Goal: Task Accomplishment & Management: Manage account settings

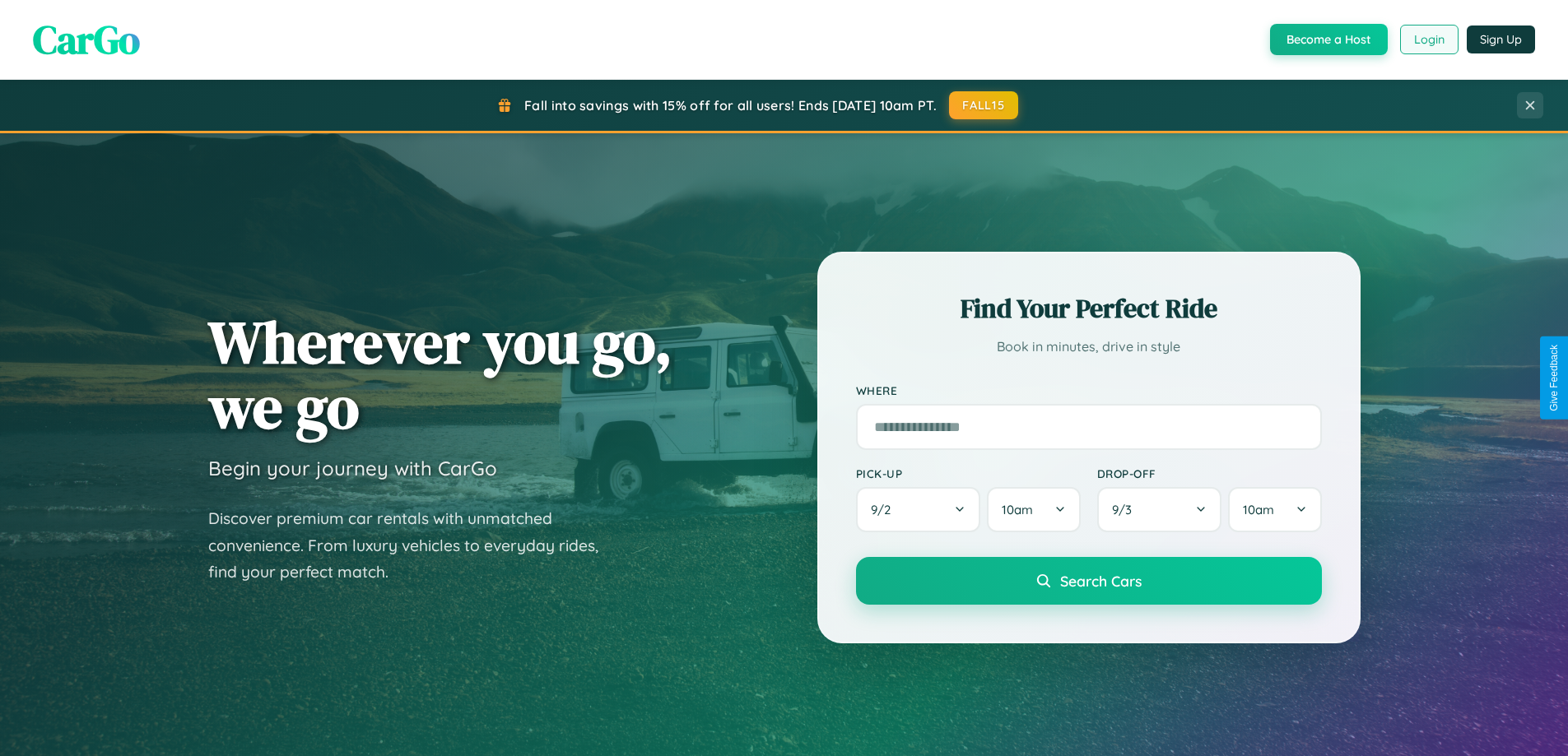
click at [1428, 39] on button "Login" at bounding box center [1429, 39] width 59 height 30
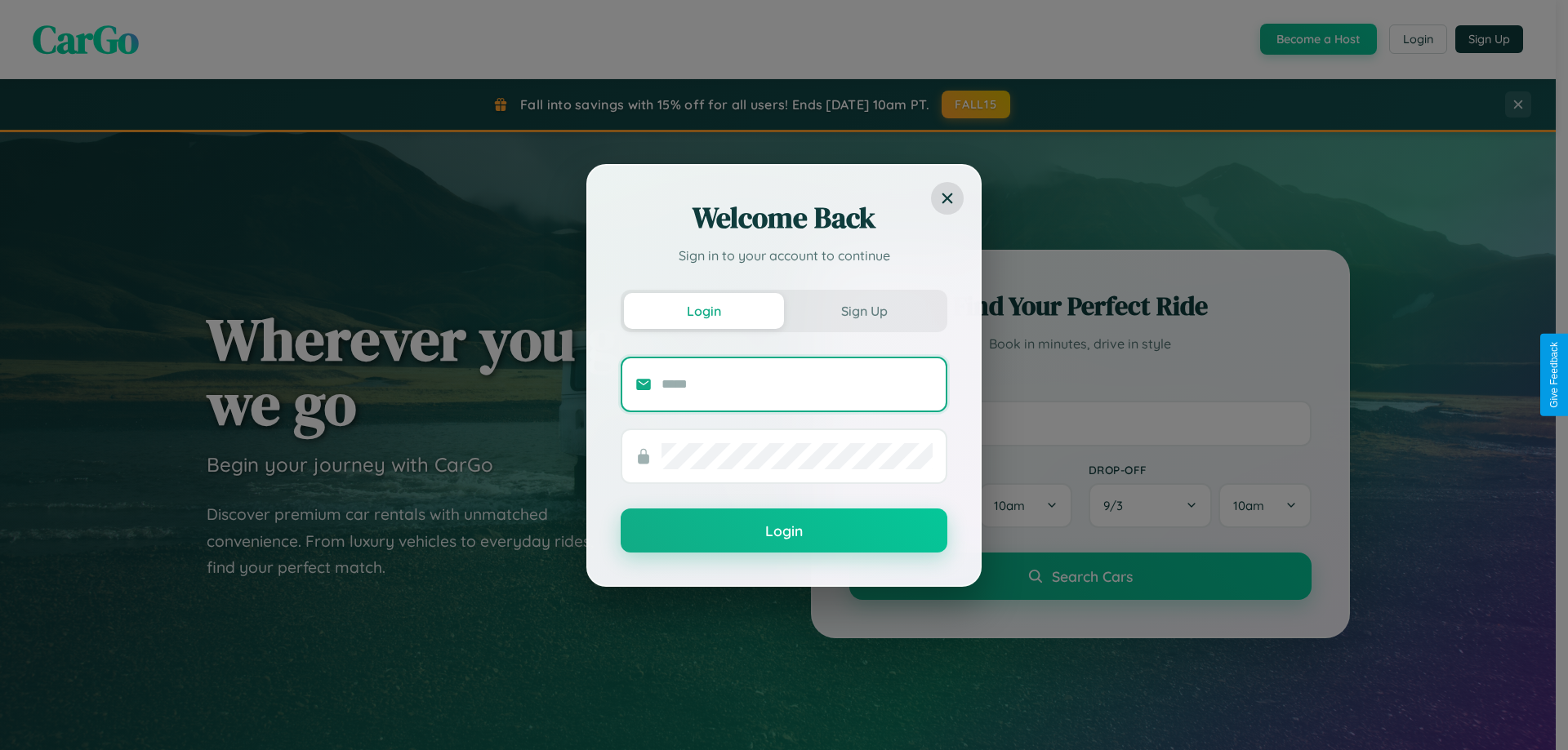
click at [797, 384] on input "text" at bounding box center [797, 385] width 271 height 26
type input "**********"
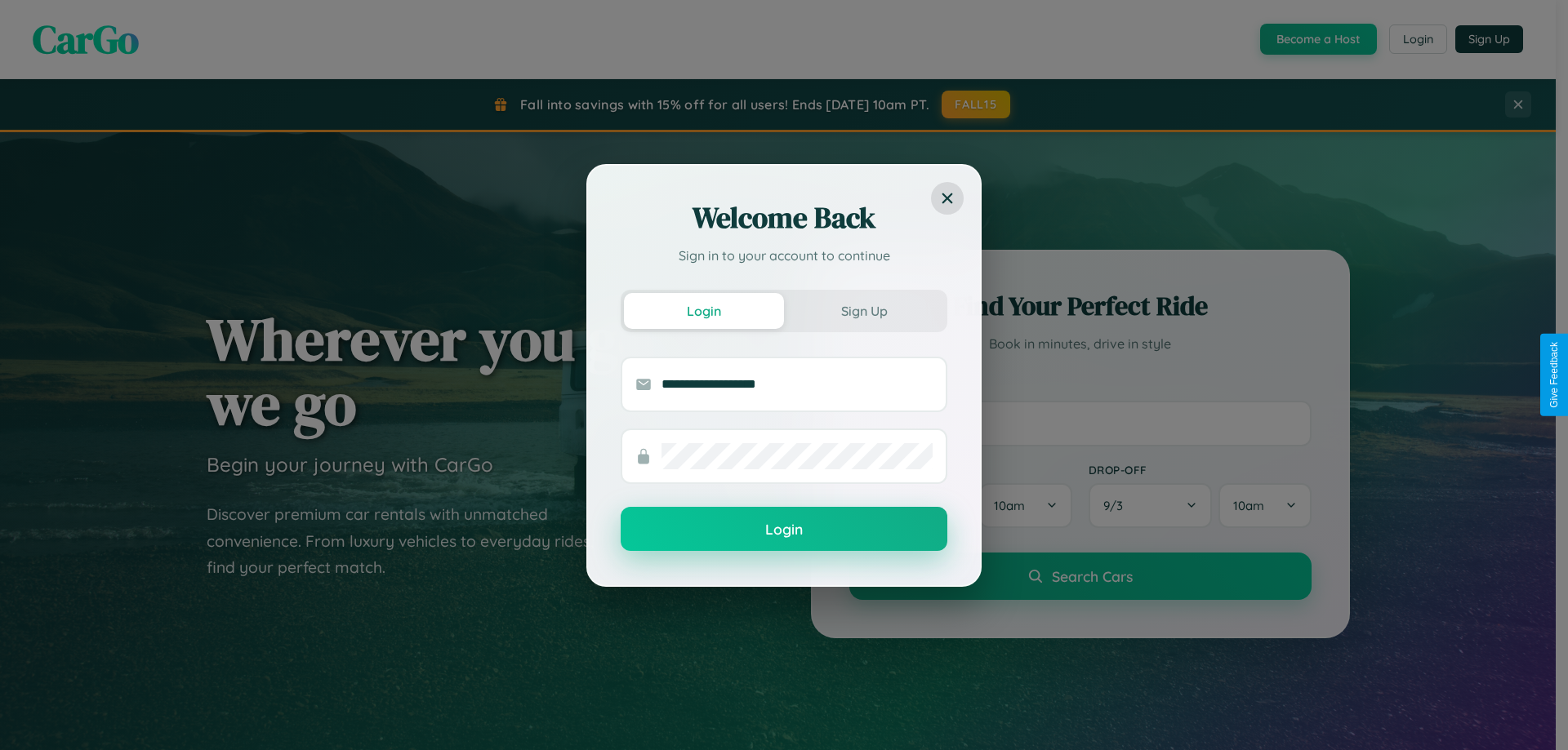
click at [784, 530] on button "Login" at bounding box center [783, 529] width 326 height 44
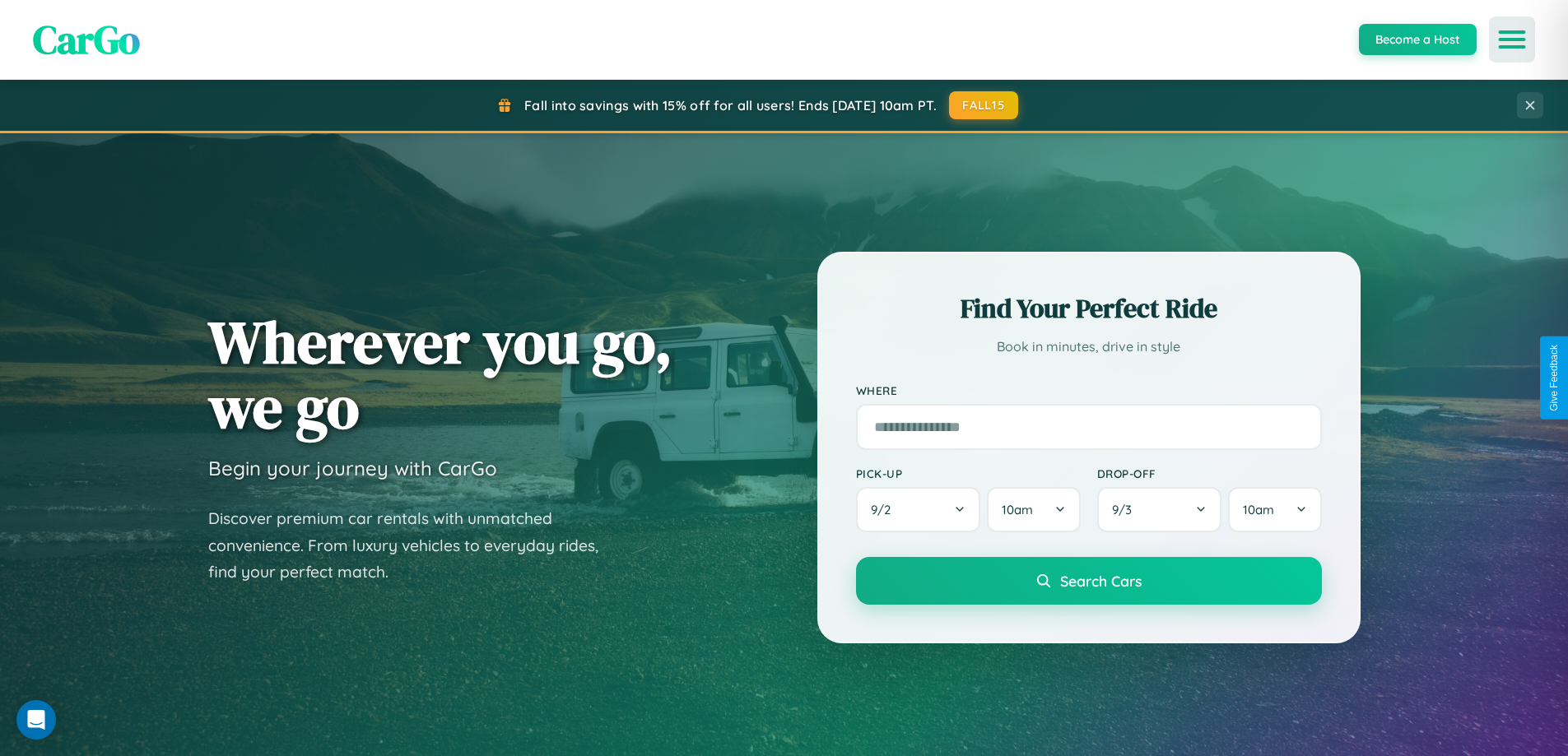
click at [1513, 39] on icon "Open menu" at bounding box center [1512, 39] width 24 height 15
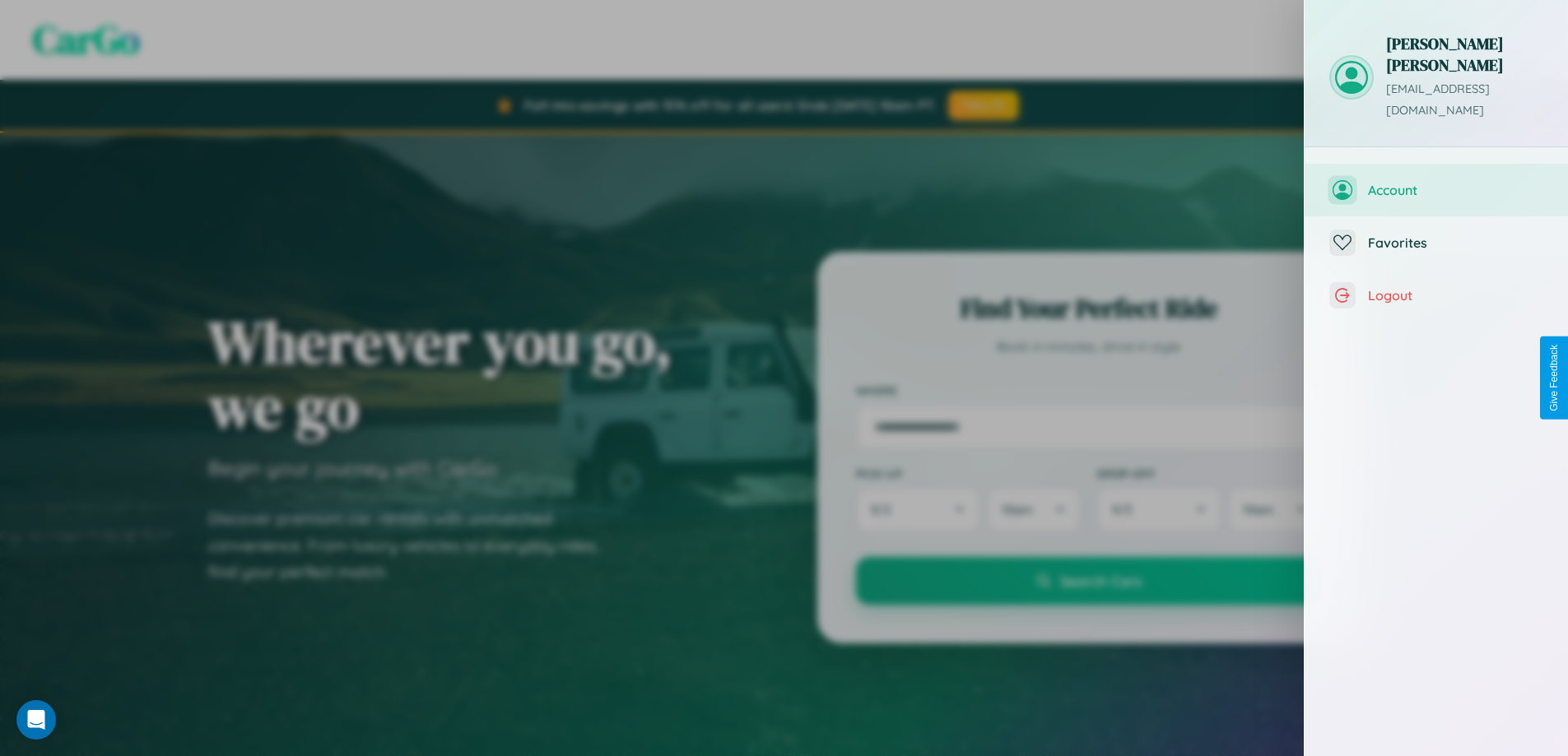
click at [1436, 182] on span "Account" at bounding box center [1456, 189] width 175 height 17
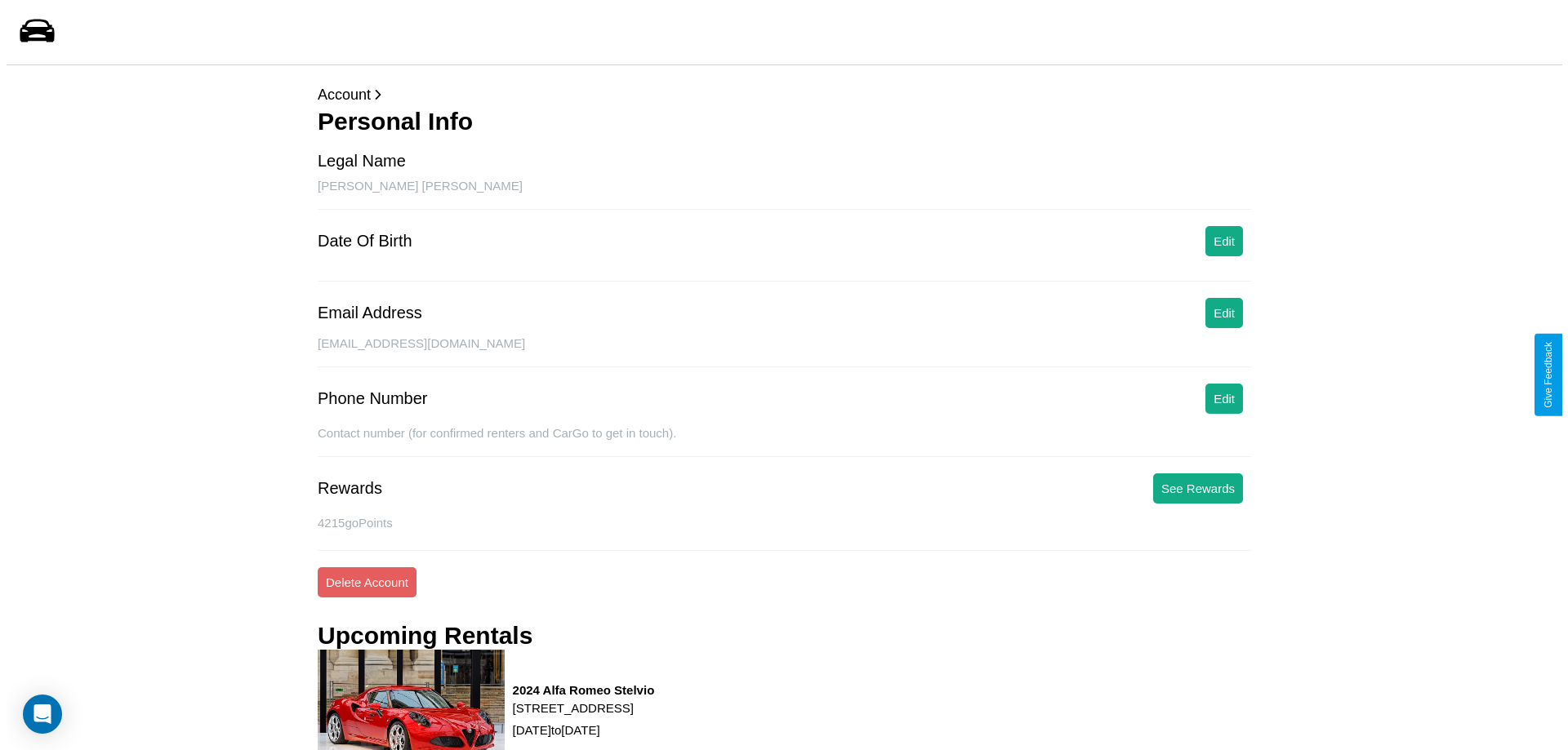
scroll to position [173, 0]
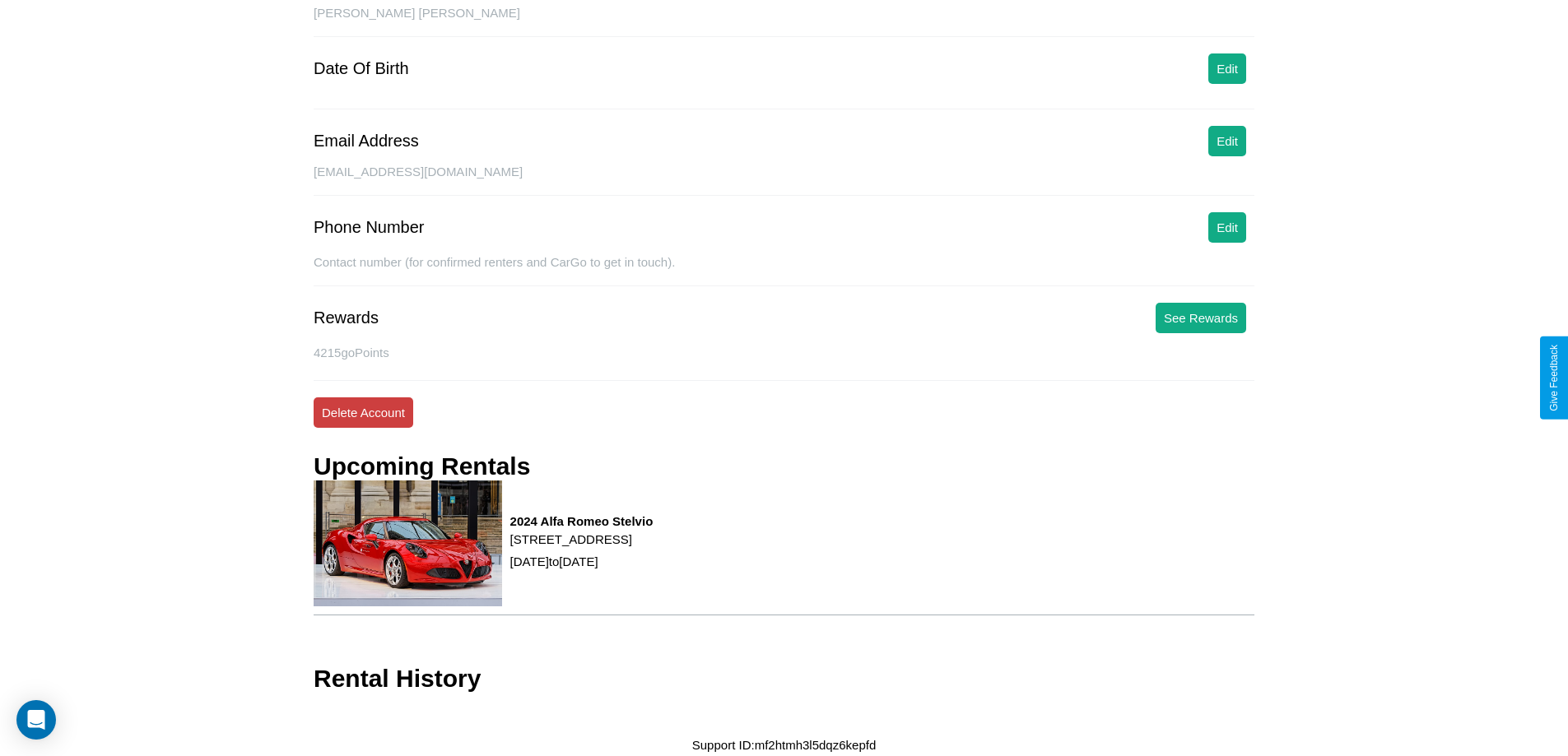
click at [363, 412] on button "Delete Account" at bounding box center [363, 412] width 100 height 31
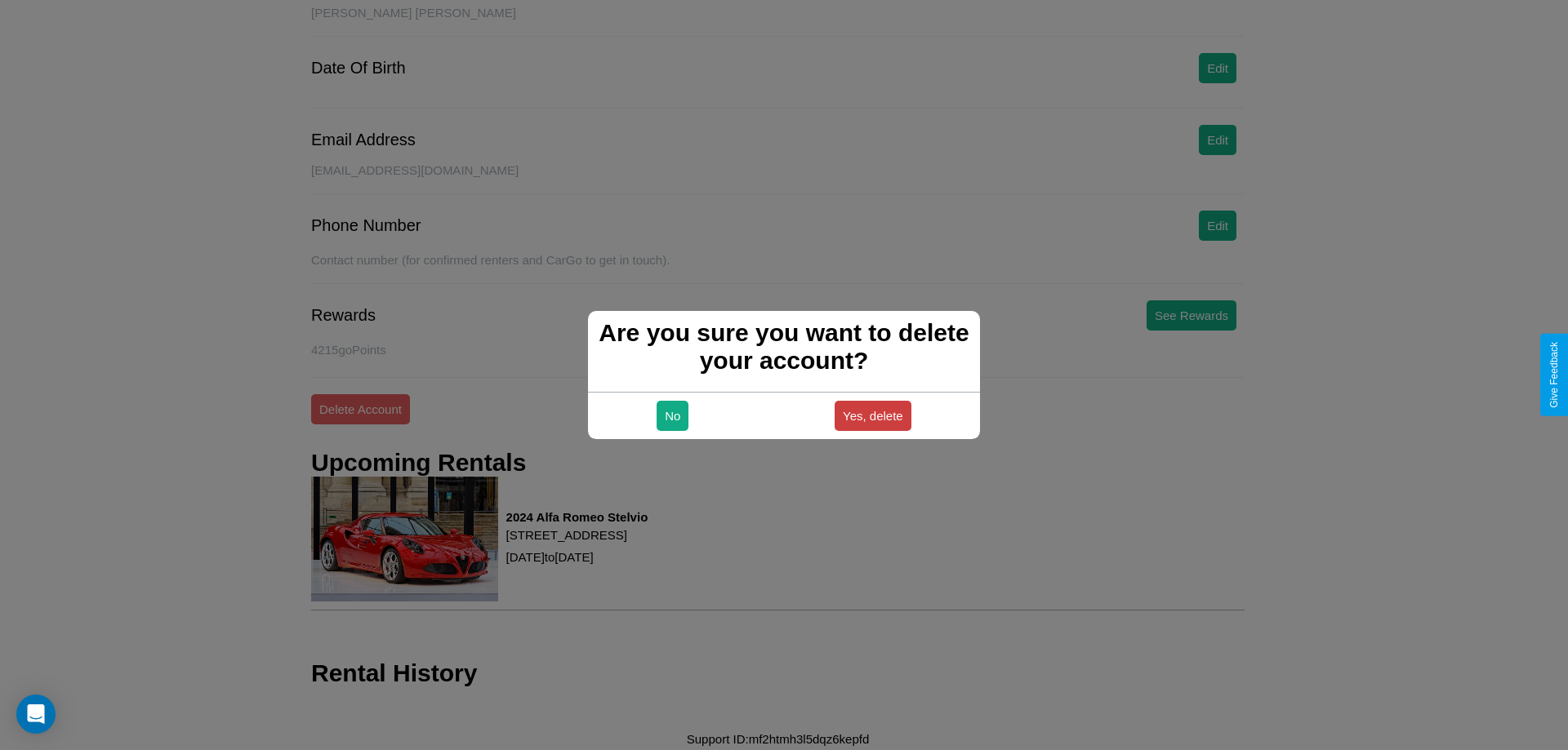
click at [872, 416] on button "Yes, delete" at bounding box center [873, 416] width 77 height 30
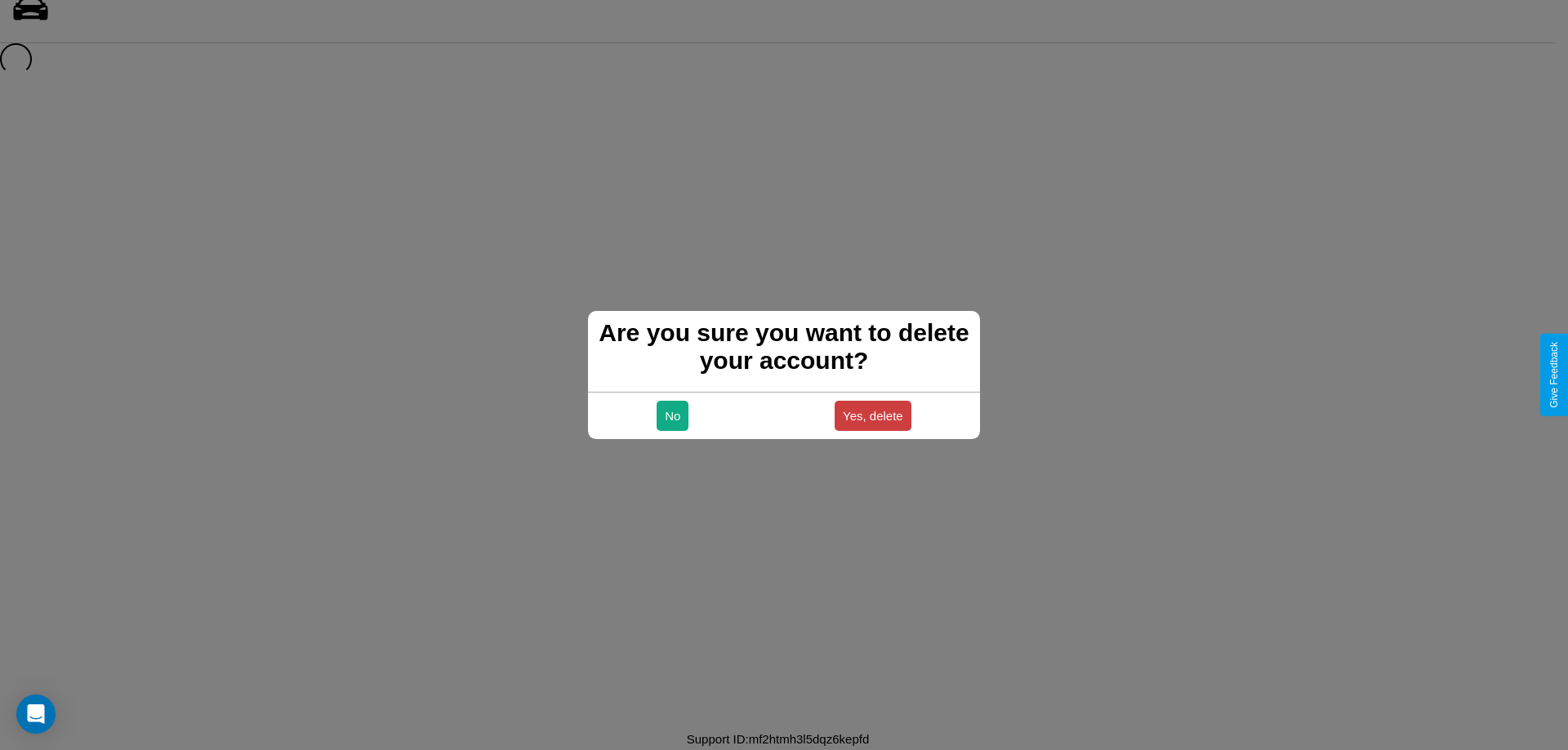
scroll to position [22, 0]
